Goal: Find contact information: Find contact information

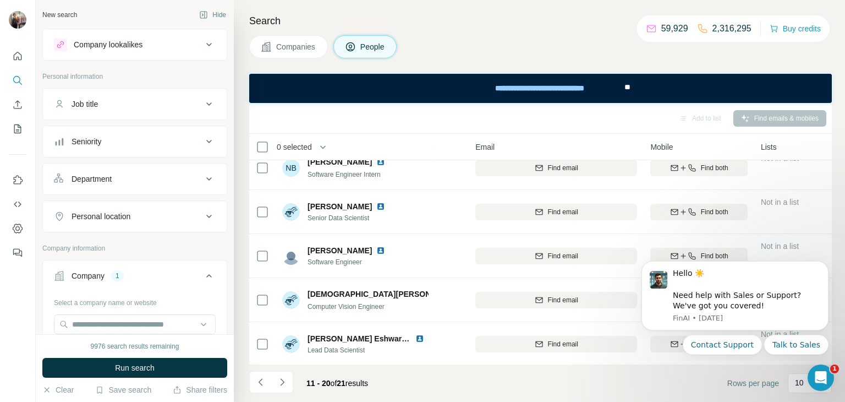
scroll to position [81, 0]
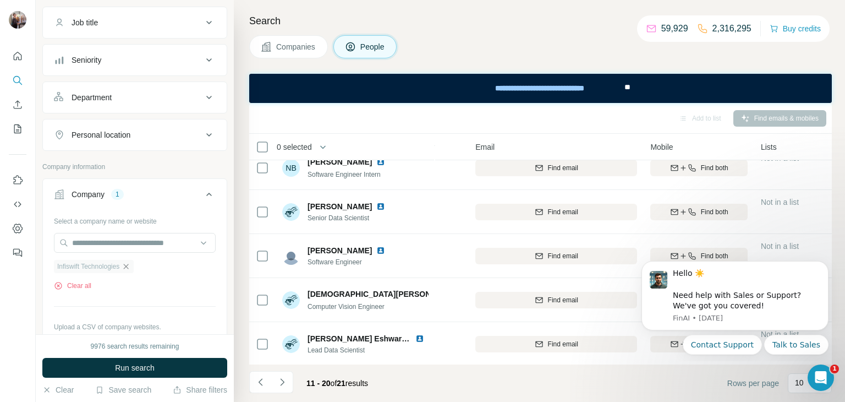
click at [130, 268] on icon "button" at bounding box center [126, 266] width 9 height 9
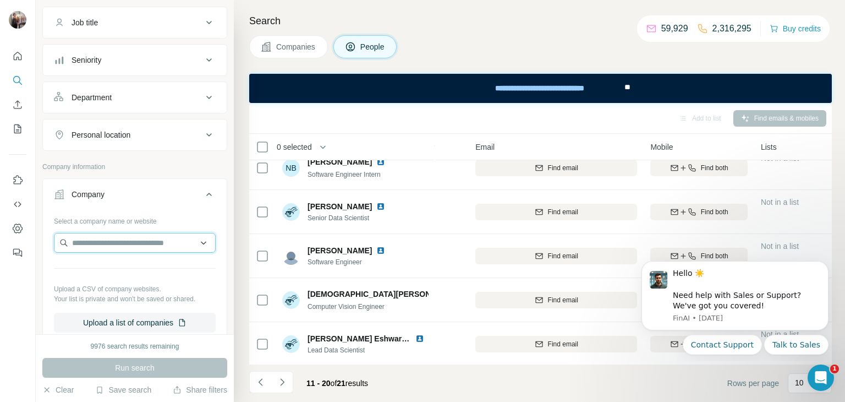
click at [112, 239] on input "text" at bounding box center [135, 243] width 162 height 20
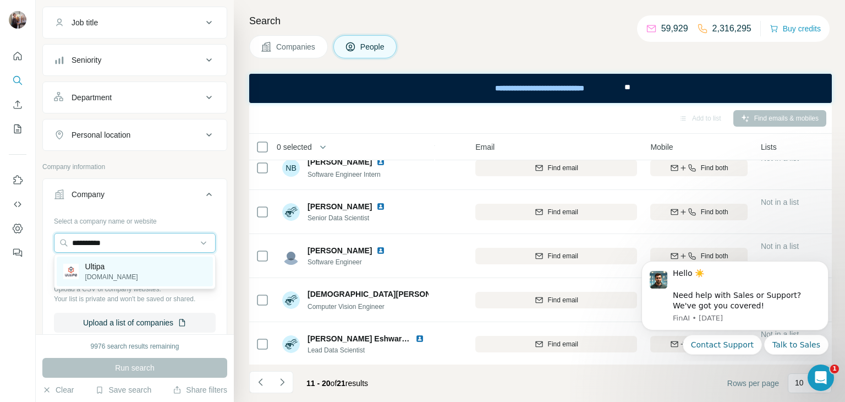
type input "**********"
click at [119, 268] on div "Ultipa ultipa.com" at bounding box center [135, 271] width 156 height 30
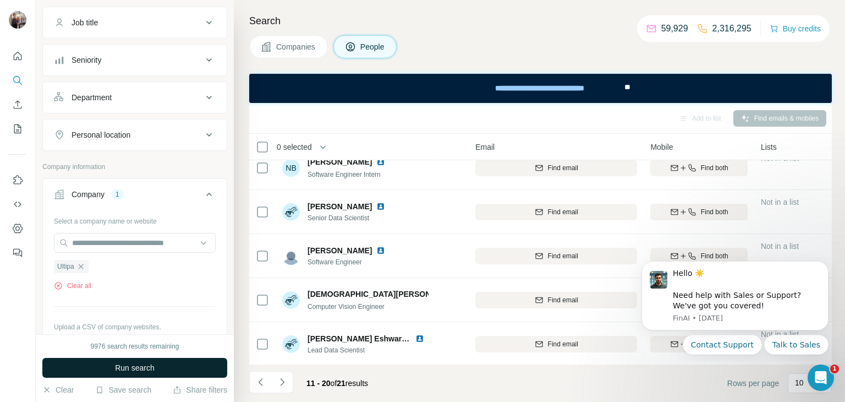
click at [125, 368] on span "Run search" at bounding box center [135, 367] width 40 height 11
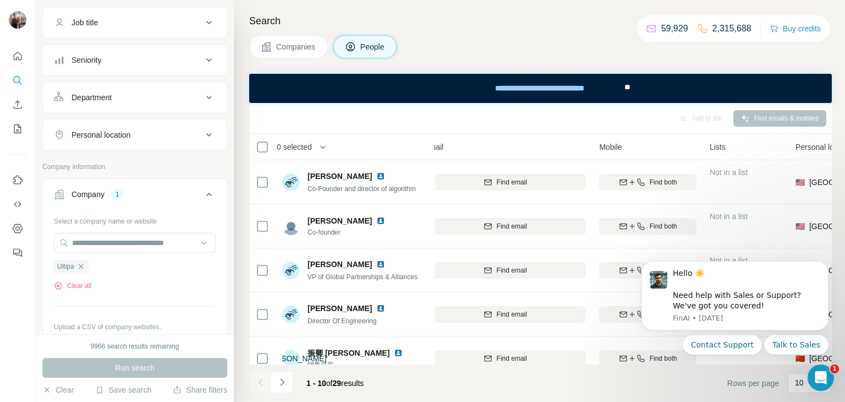
scroll to position [0, 106]
click at [292, 47] on span "Companies" at bounding box center [296, 46] width 40 height 11
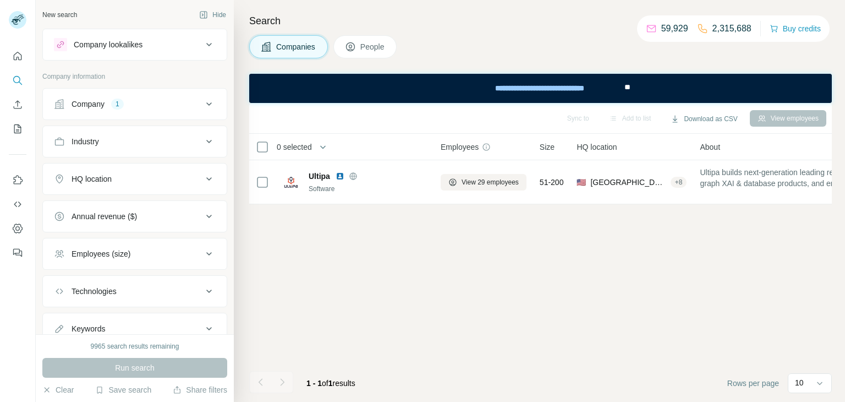
click at [366, 51] on span "People" at bounding box center [372, 46] width 25 height 11
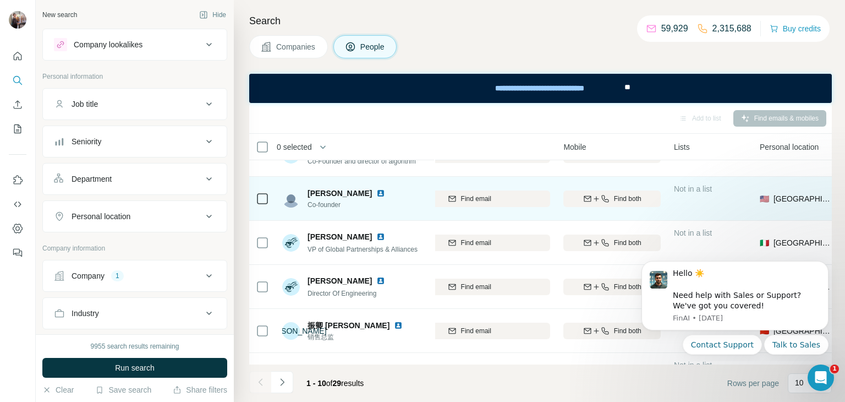
scroll to position [28, 139]
click at [639, 198] on span "Find both" at bounding box center [629, 198] width 28 height 10
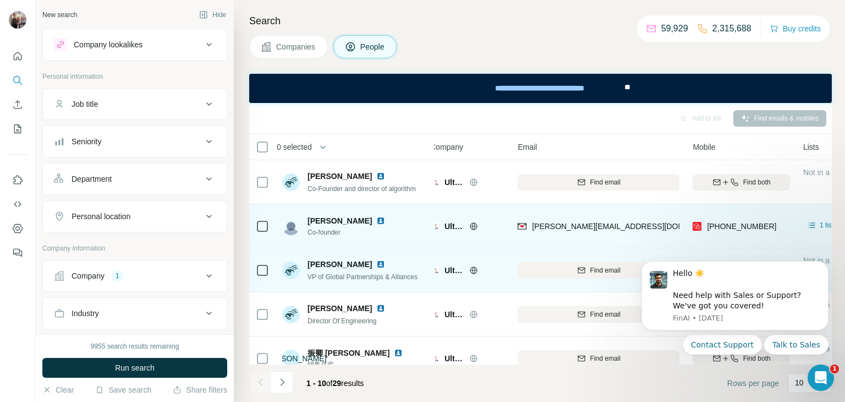
scroll to position [0, 9]
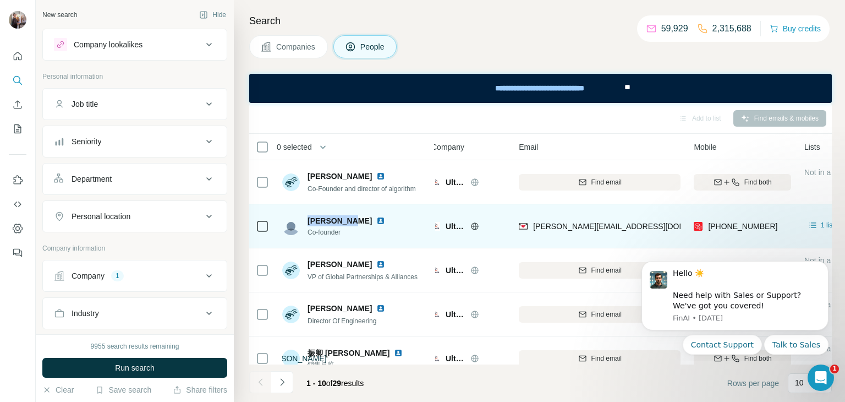
drag, startPoint x: 306, startPoint y: 218, endPoint x: 346, endPoint y: 224, distance: 40.5
click at [346, 224] on div "[PERSON_NAME] Co-founder" at bounding box center [335, 226] width 107 height 22
copy span "[PERSON_NAME]"
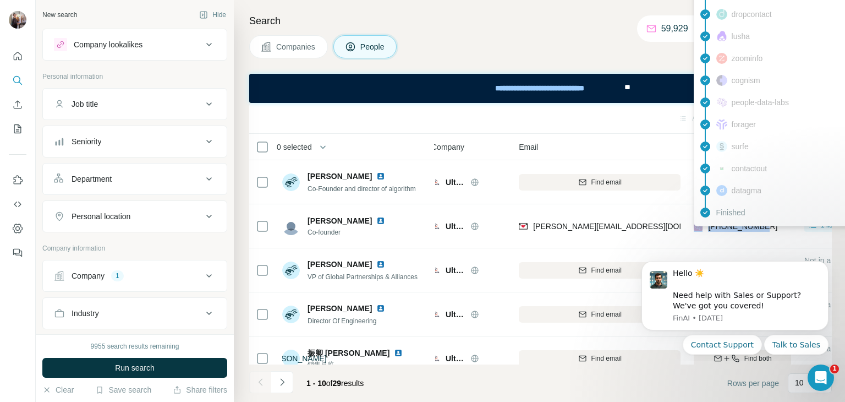
drag, startPoint x: 774, startPoint y: 224, endPoint x: 700, endPoint y: 229, distance: 73.9
click at [700, 229] on div "[PHONE_NUMBER]" at bounding box center [742, 226] width 97 height 30
copy div "[PHONE_NUMBER]"
